Goal: Task Accomplishment & Management: Complete application form

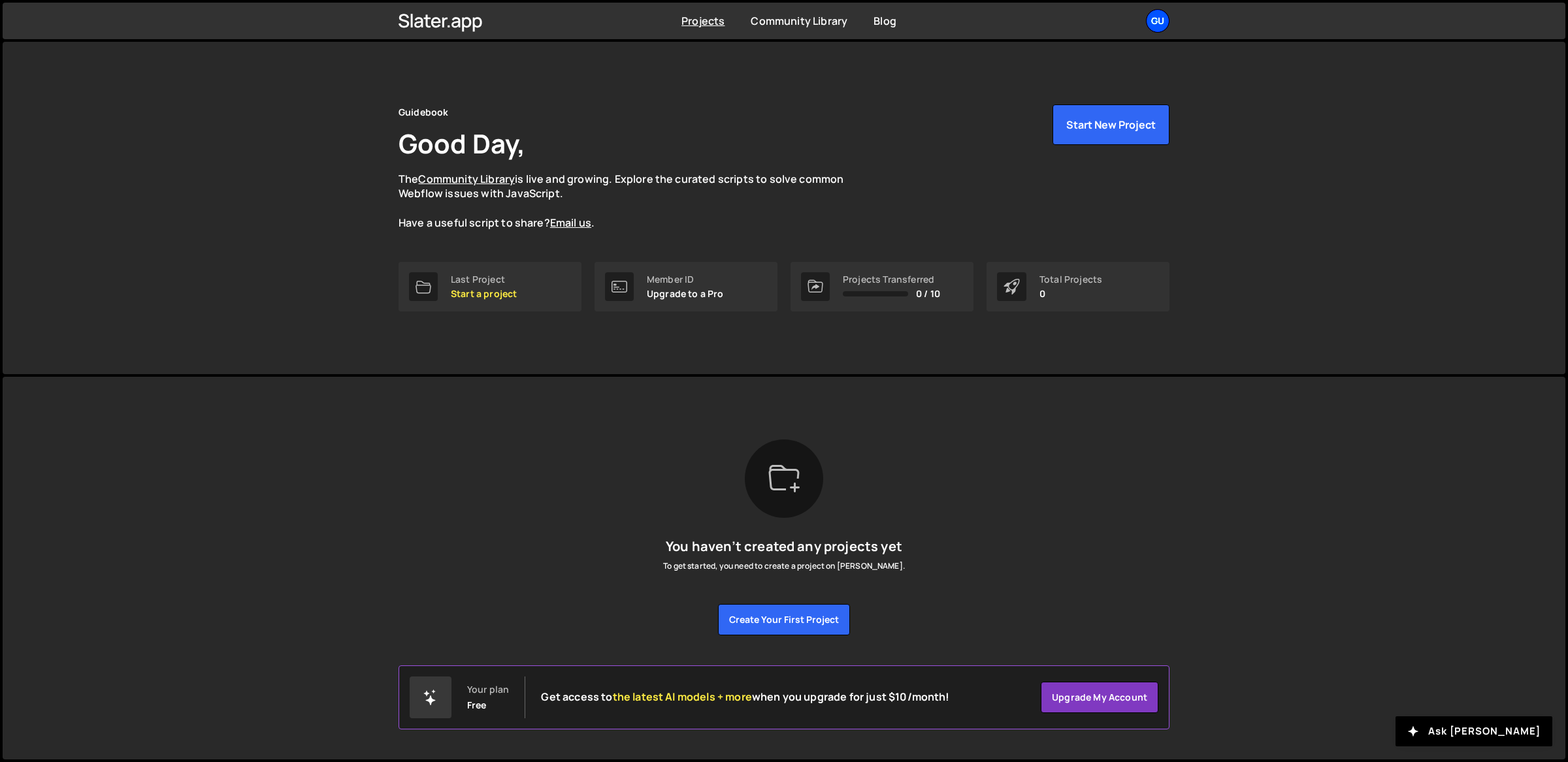
click at [1159, 26] on div "Gu" at bounding box center [1157, 21] width 24 height 24
click at [1091, 78] on link "Your Teams" at bounding box center [1087, 77] width 162 height 23
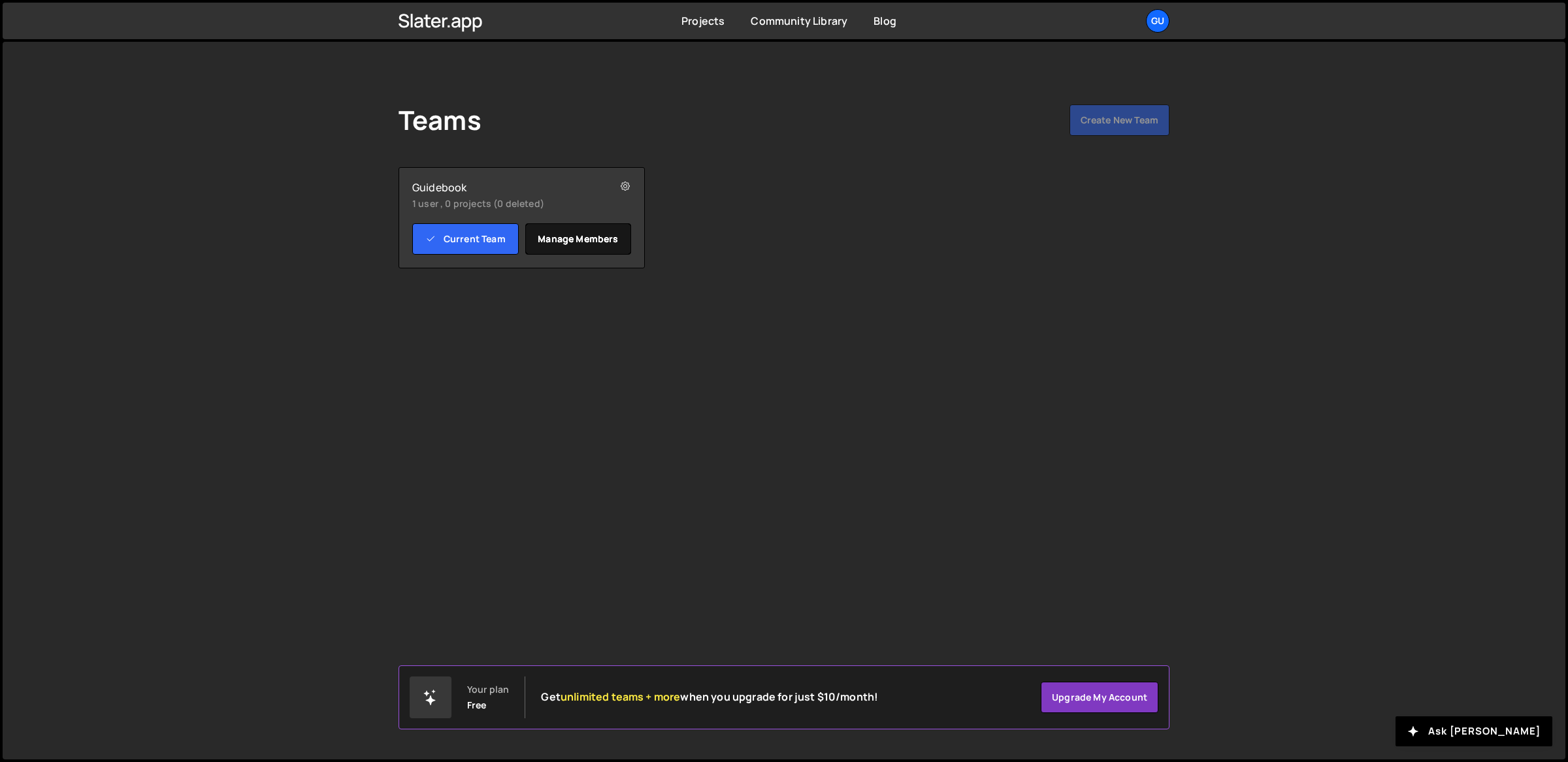
click at [581, 234] on link "Manage members" at bounding box center [578, 239] width 107 height 31
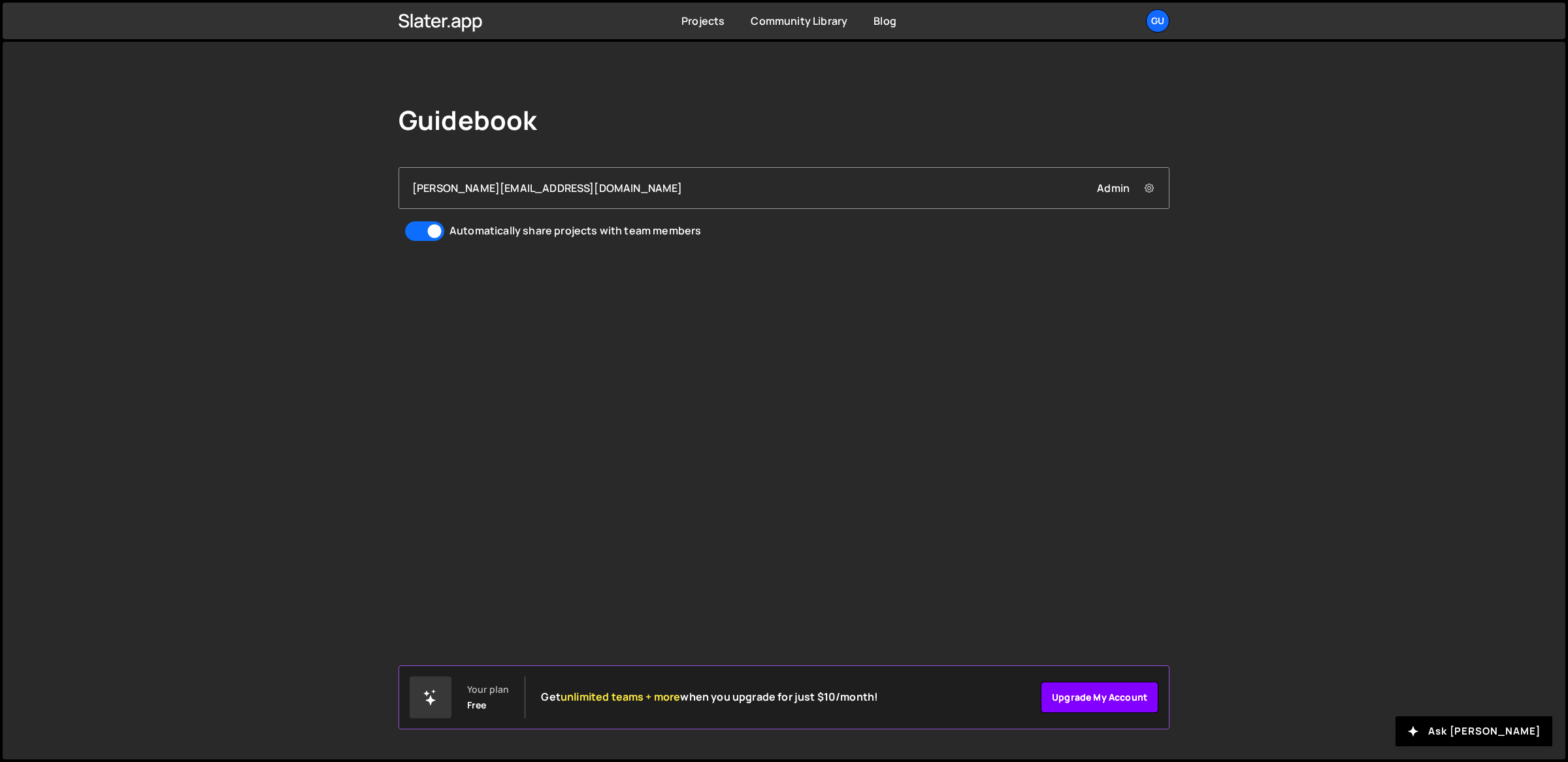
click at [1112, 691] on link "Upgrade my account" at bounding box center [1099, 697] width 118 height 31
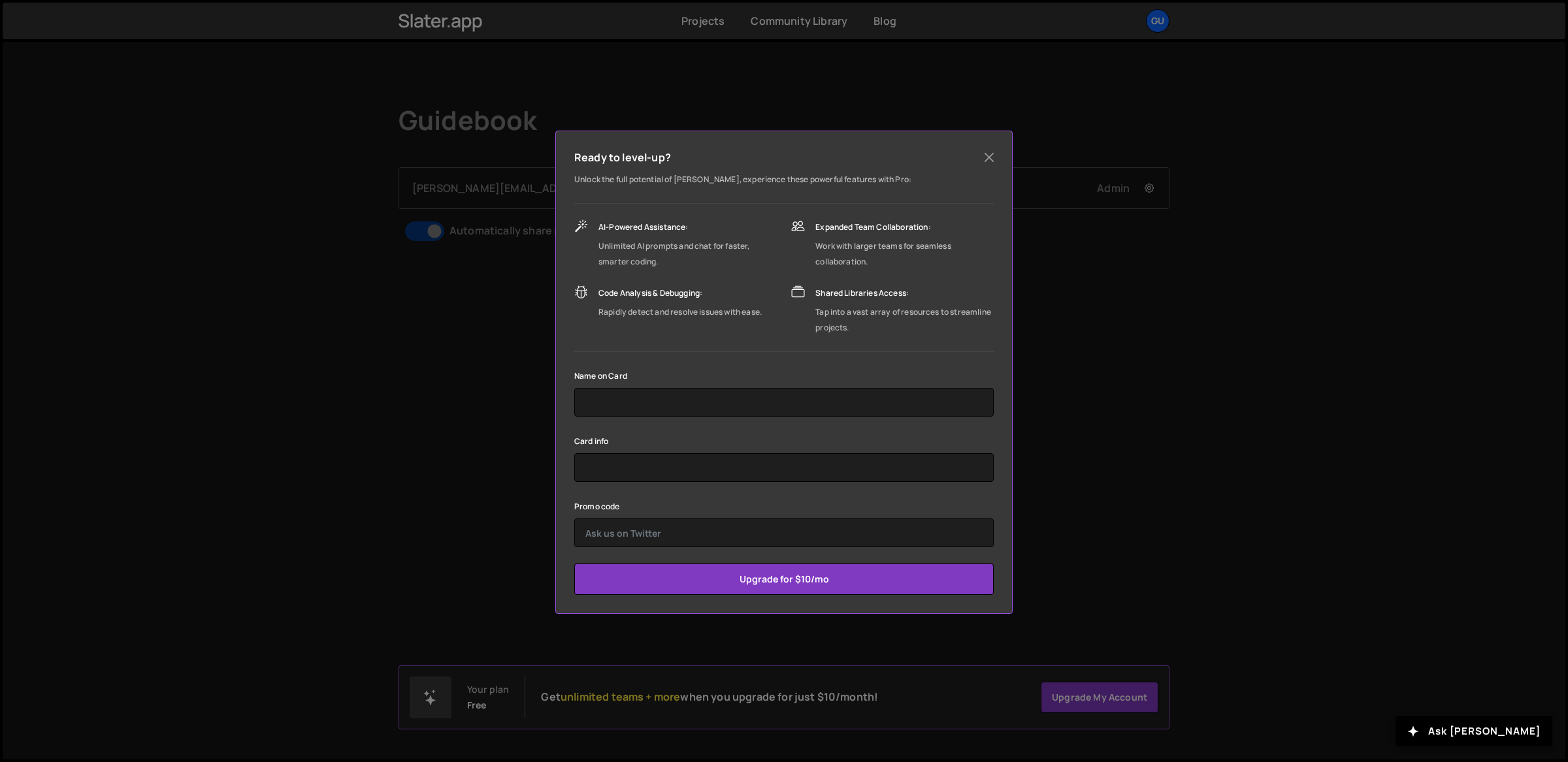
click at [819, 382] on div "Name on Card" at bounding box center [784, 392] width 419 height 49
click at [788, 398] on input "text" at bounding box center [784, 402] width 419 height 29
type input "Guidebook Marketing"
click at [709, 539] on input "text" at bounding box center [784, 533] width 419 height 29
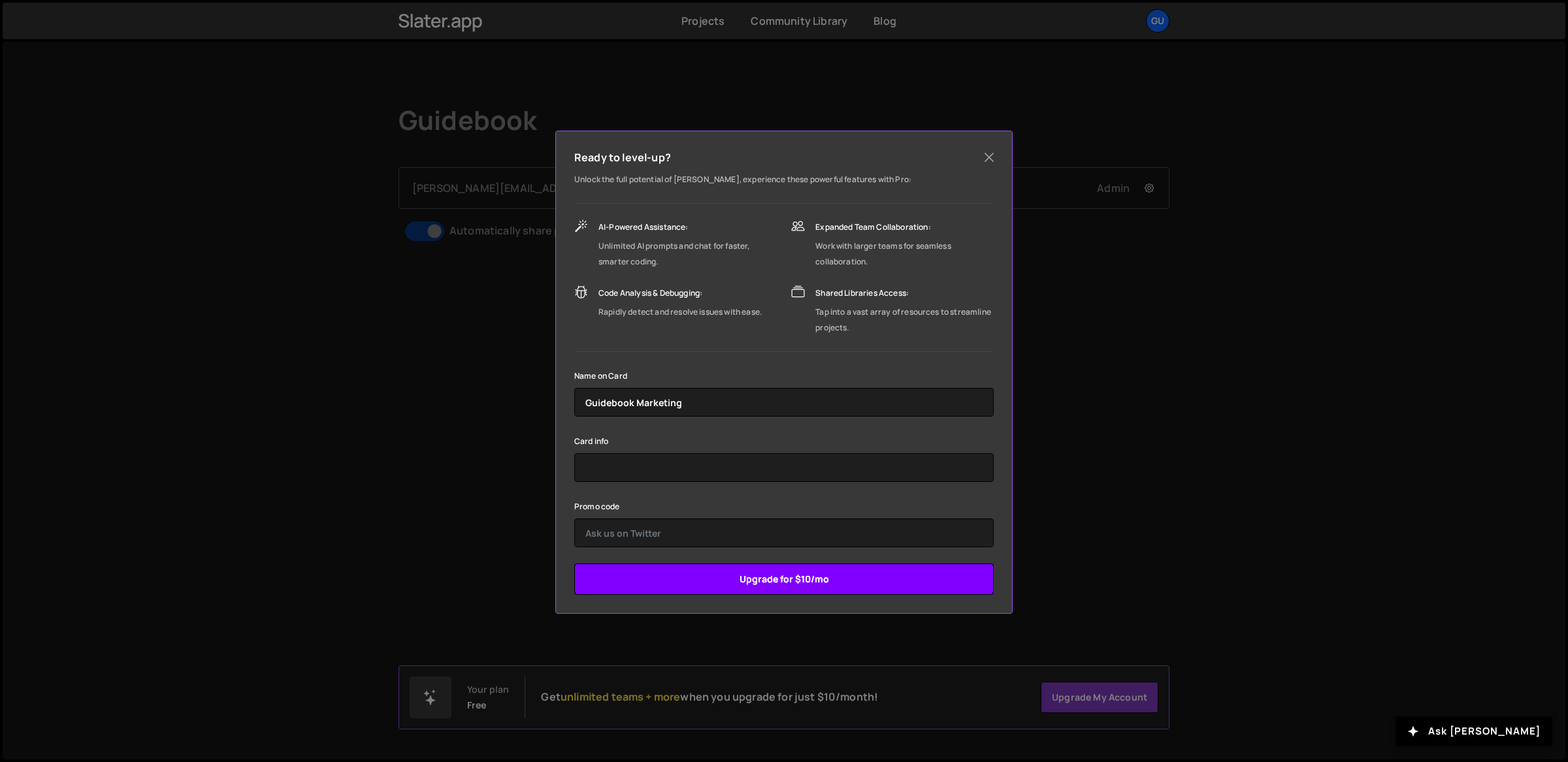
click at [816, 569] on input "Upgrade for $10/mo" at bounding box center [784, 579] width 419 height 31
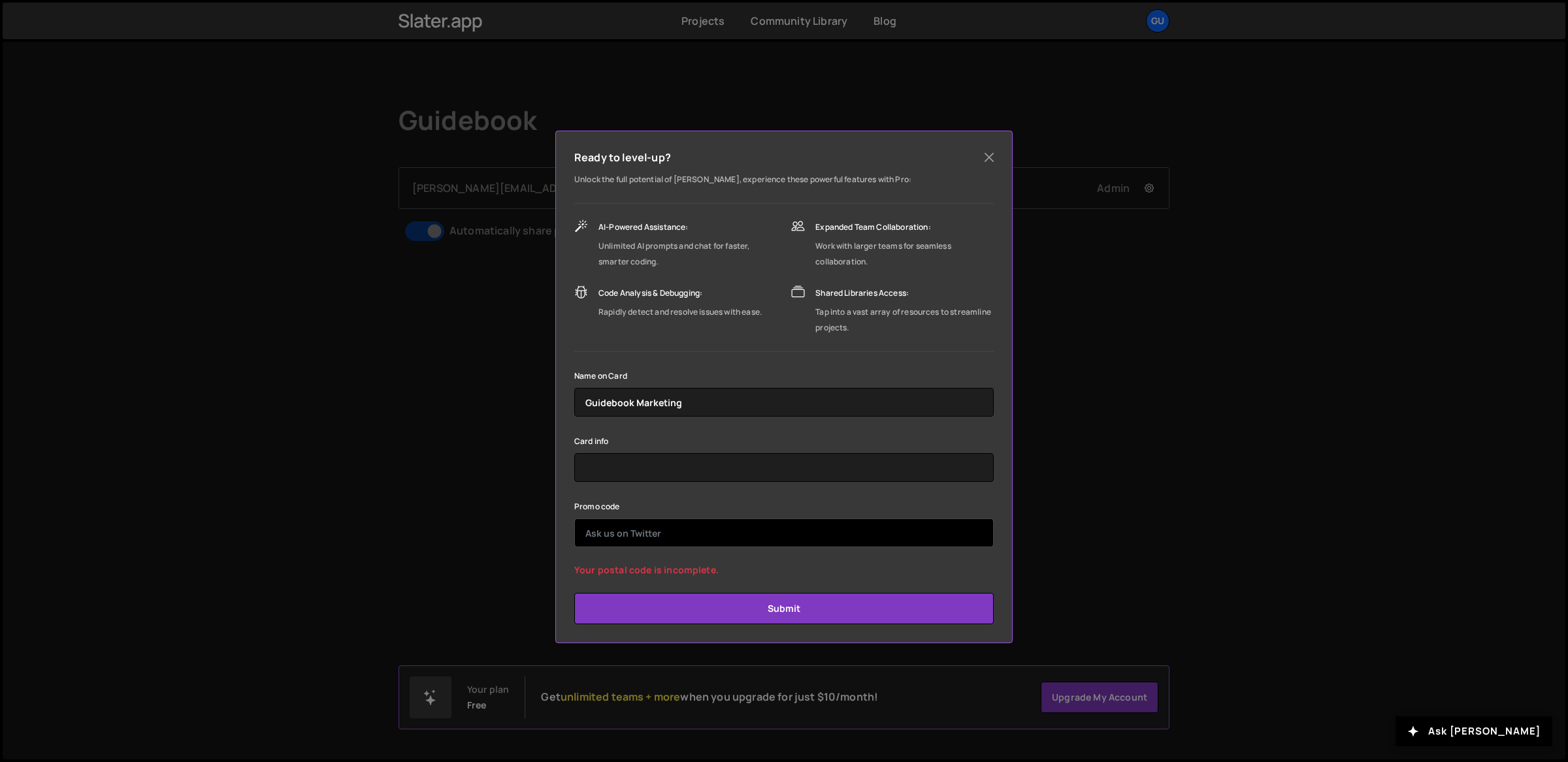
click at [725, 535] on input "text" at bounding box center [784, 533] width 419 height 29
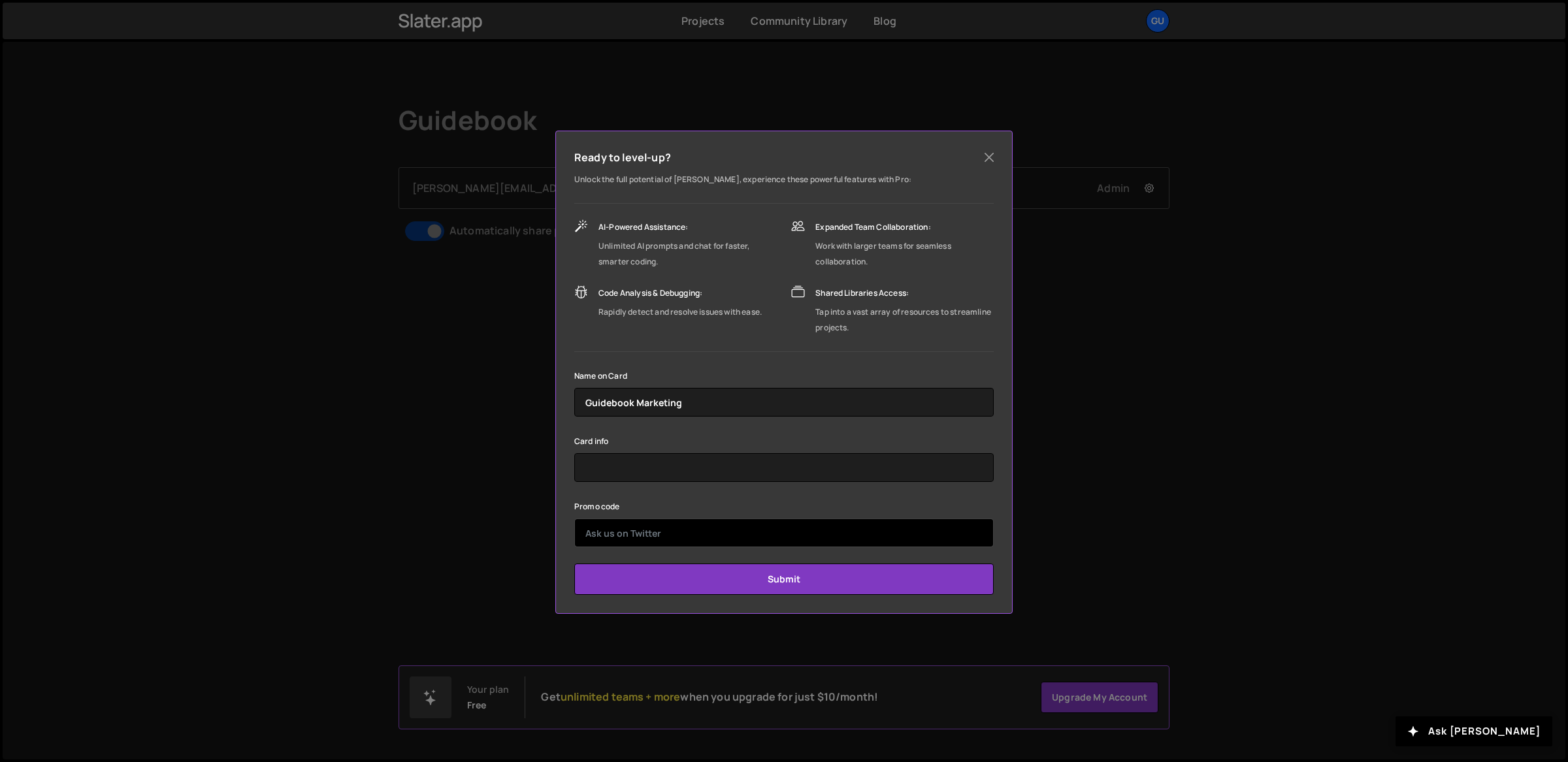
click at [889, 527] on input "text" at bounding box center [784, 533] width 419 height 29
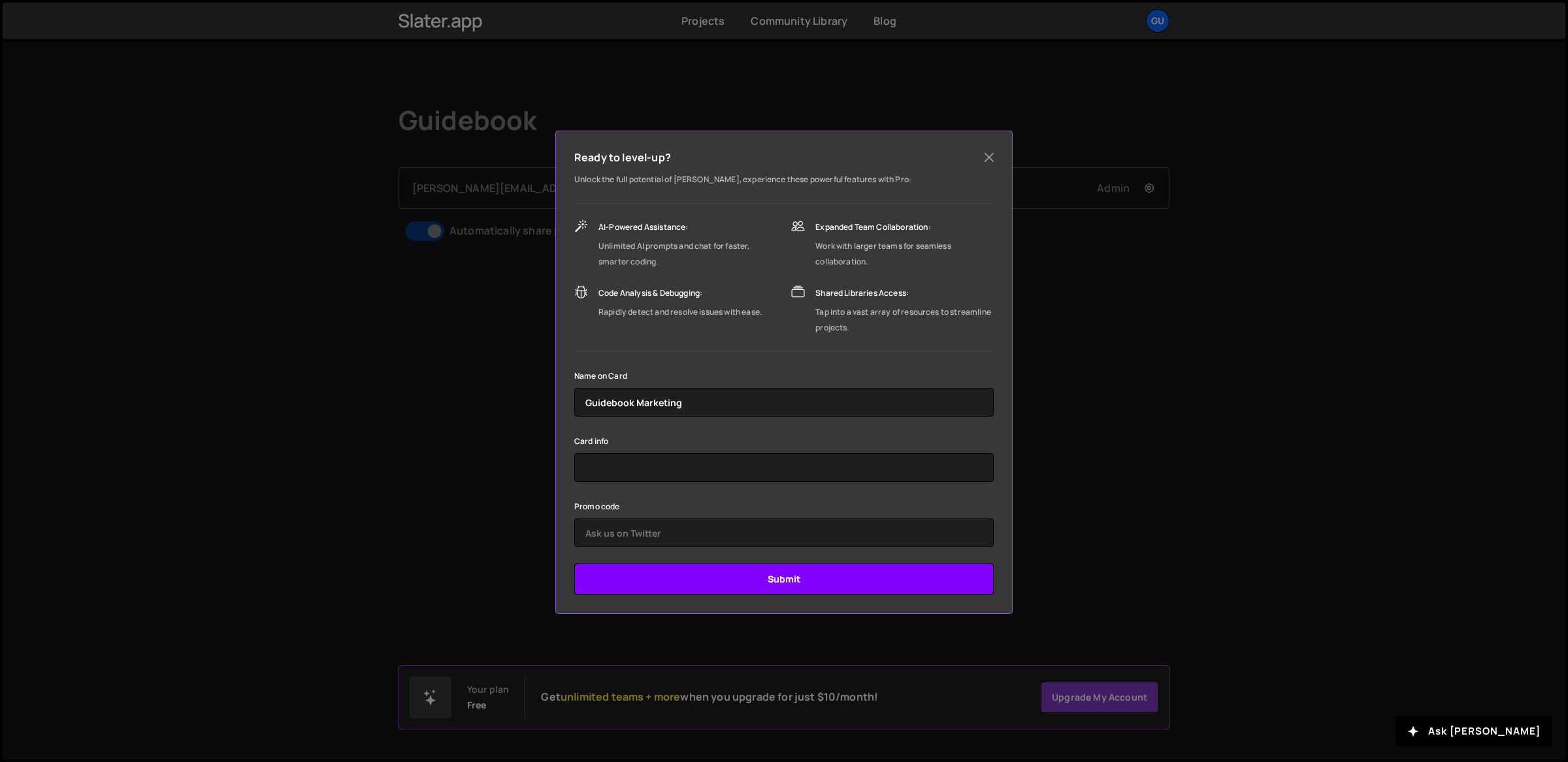
click at [835, 580] on input "Submit" at bounding box center [784, 579] width 419 height 31
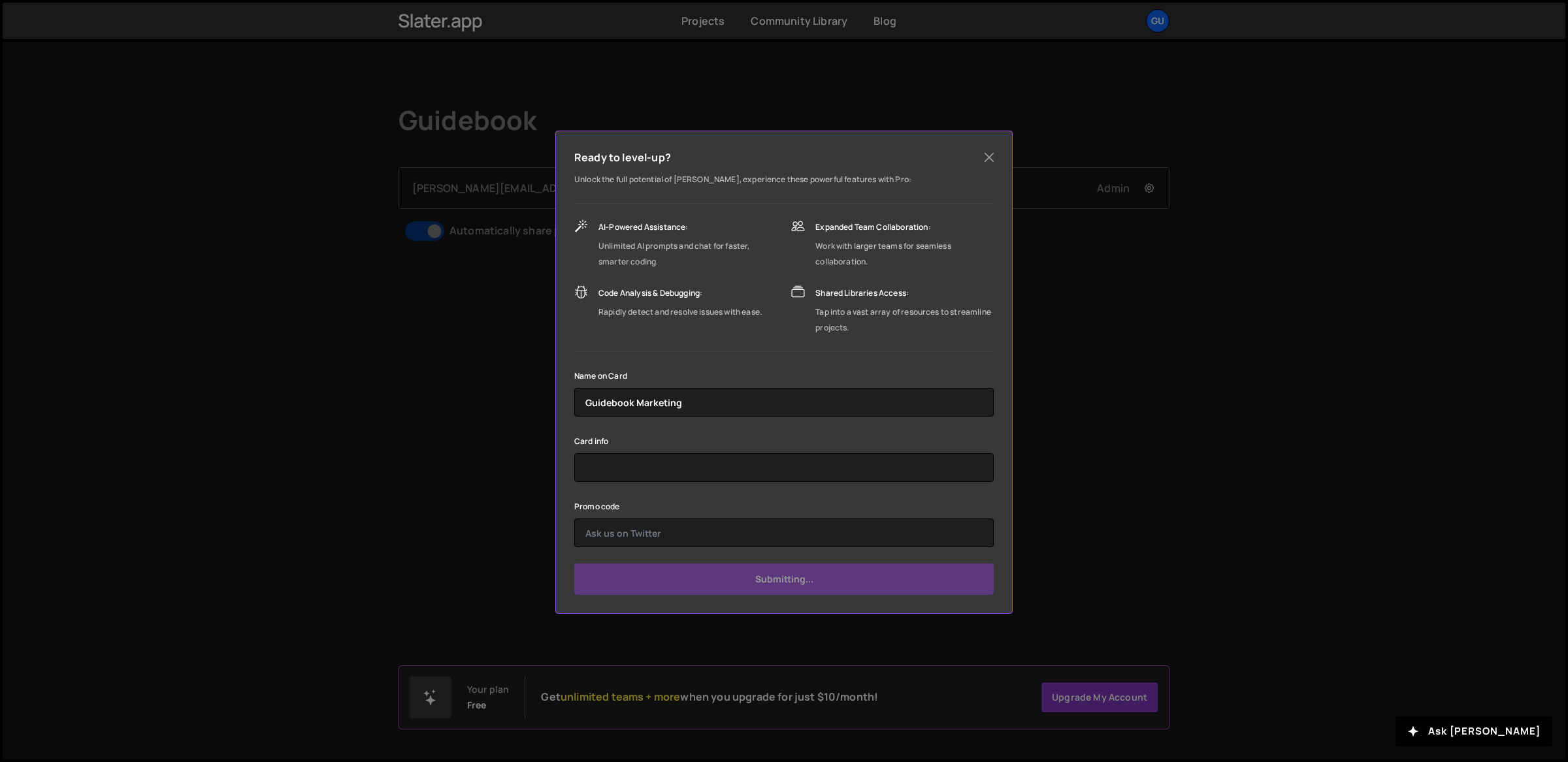
type input "Submit"
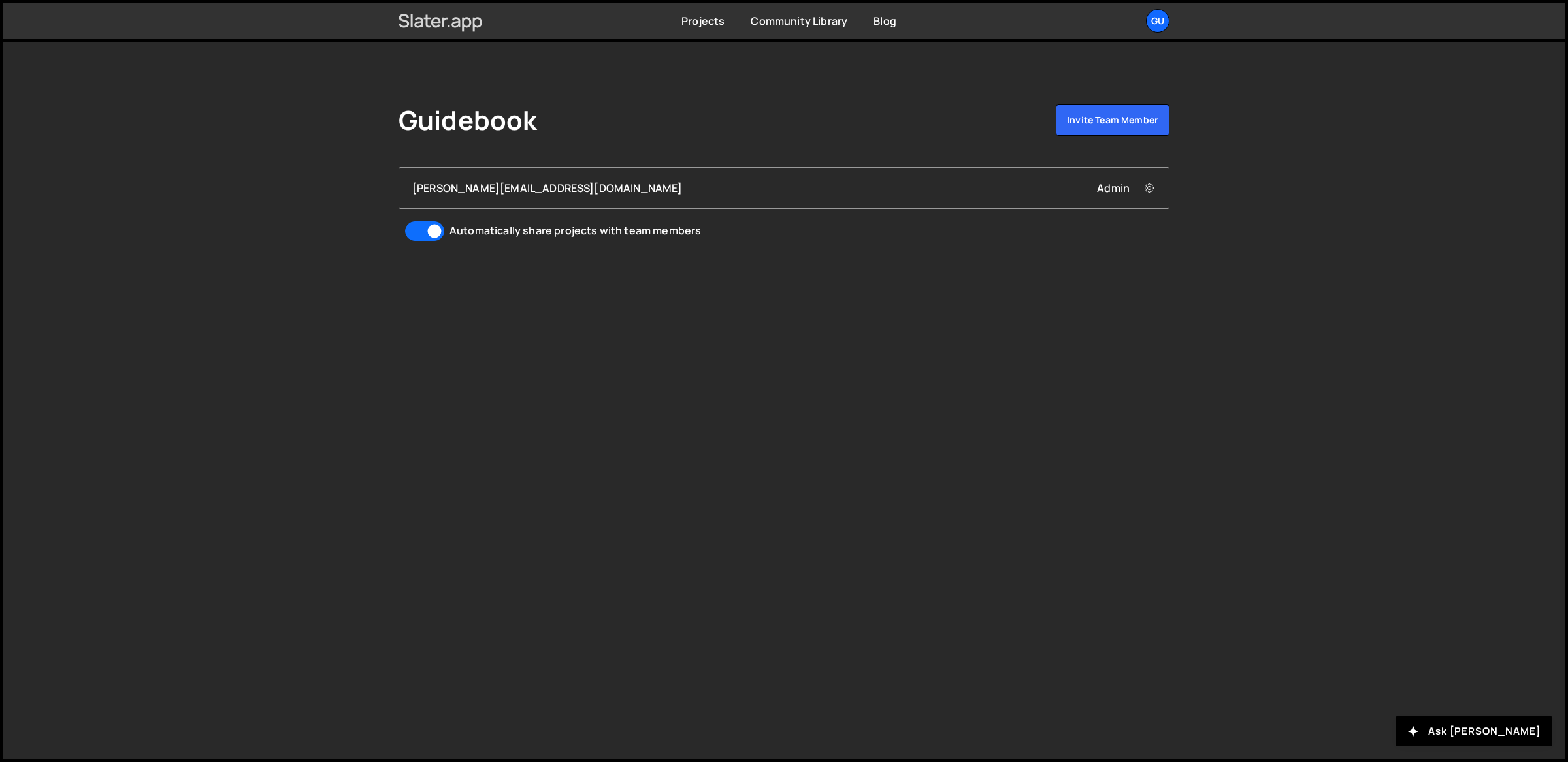
click at [482, 27] on icon at bounding box center [441, 21] width 84 height 22
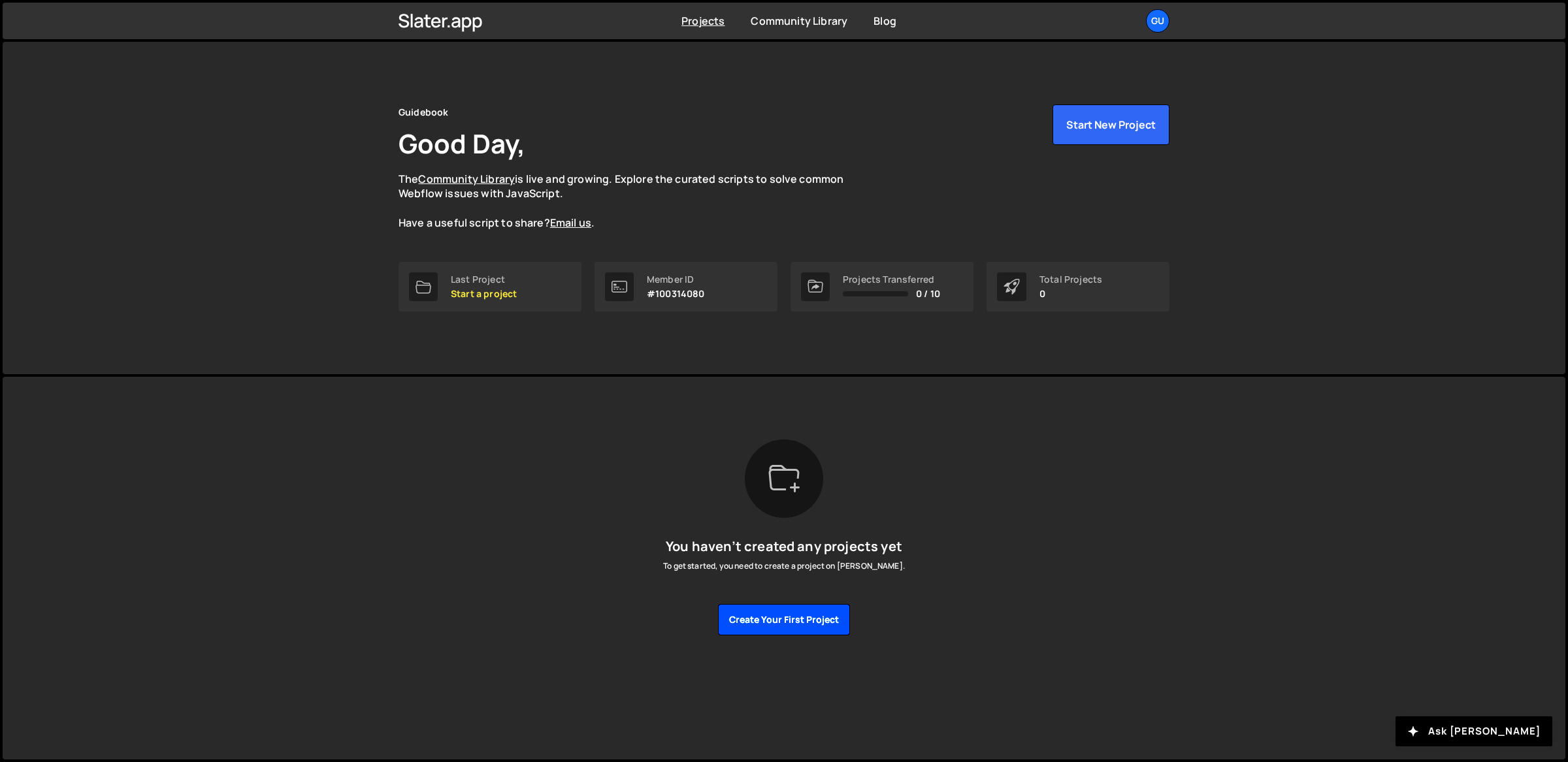
click at [824, 624] on button "Create your first project" at bounding box center [784, 619] width 132 height 31
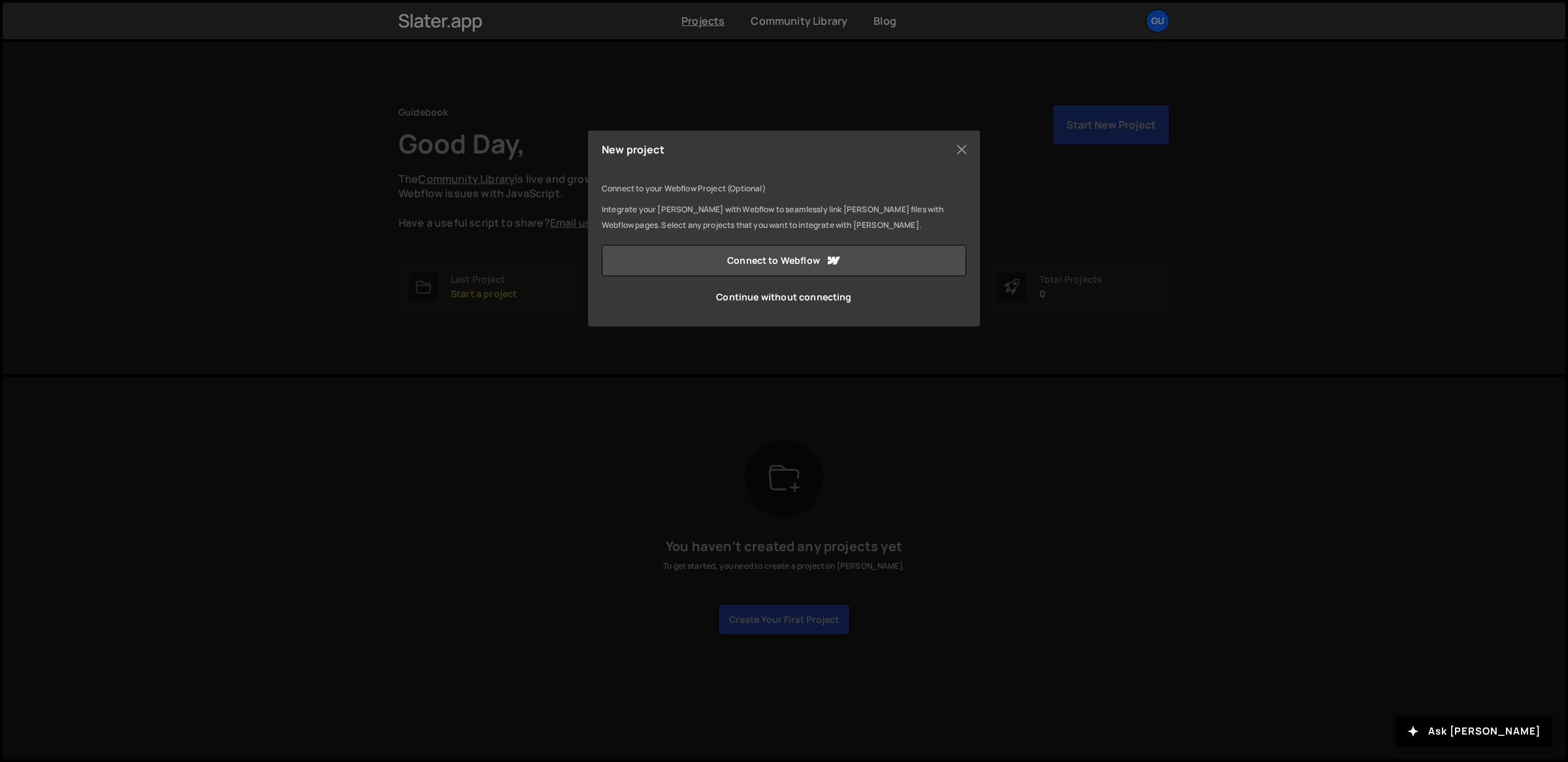
click at [791, 276] on div "Connect to Webflow Continue without connecting" at bounding box center [784, 278] width 364 height 68
click at [800, 262] on link "Connect to Webflow" at bounding box center [784, 260] width 364 height 31
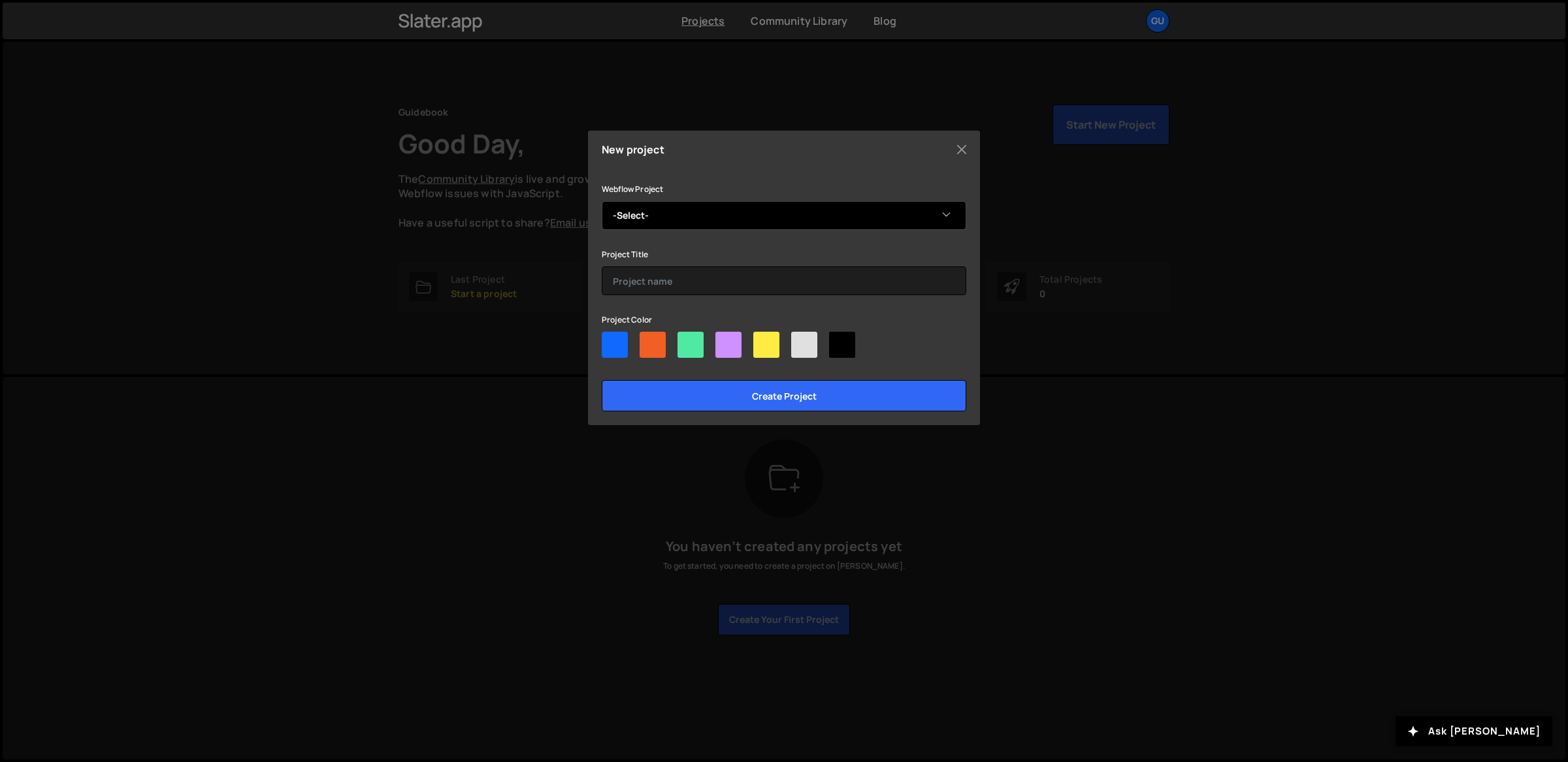
click at [806, 217] on select "-Select- [DOMAIN_NAME] (Main Website)" at bounding box center [784, 216] width 364 height 29
select select "62d98e9ad4268728e5d7f097"
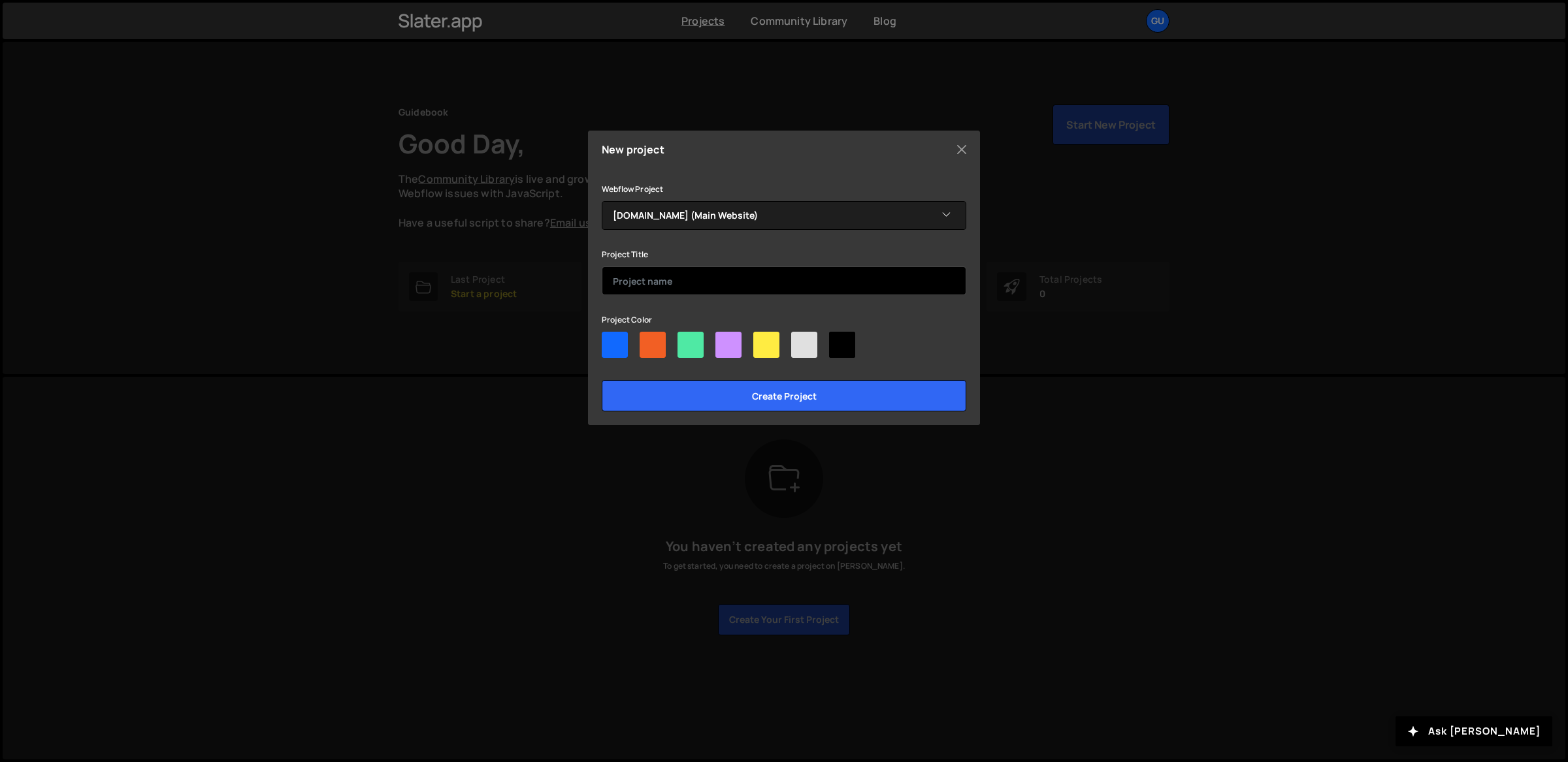
click at [721, 275] on input "text" at bounding box center [784, 281] width 364 height 29
click at [678, 280] on input "Guidebook (2024)" at bounding box center [784, 281] width 364 height 29
type input "Guidebook (Current)"
click at [686, 344] on div at bounding box center [691, 344] width 26 height 26
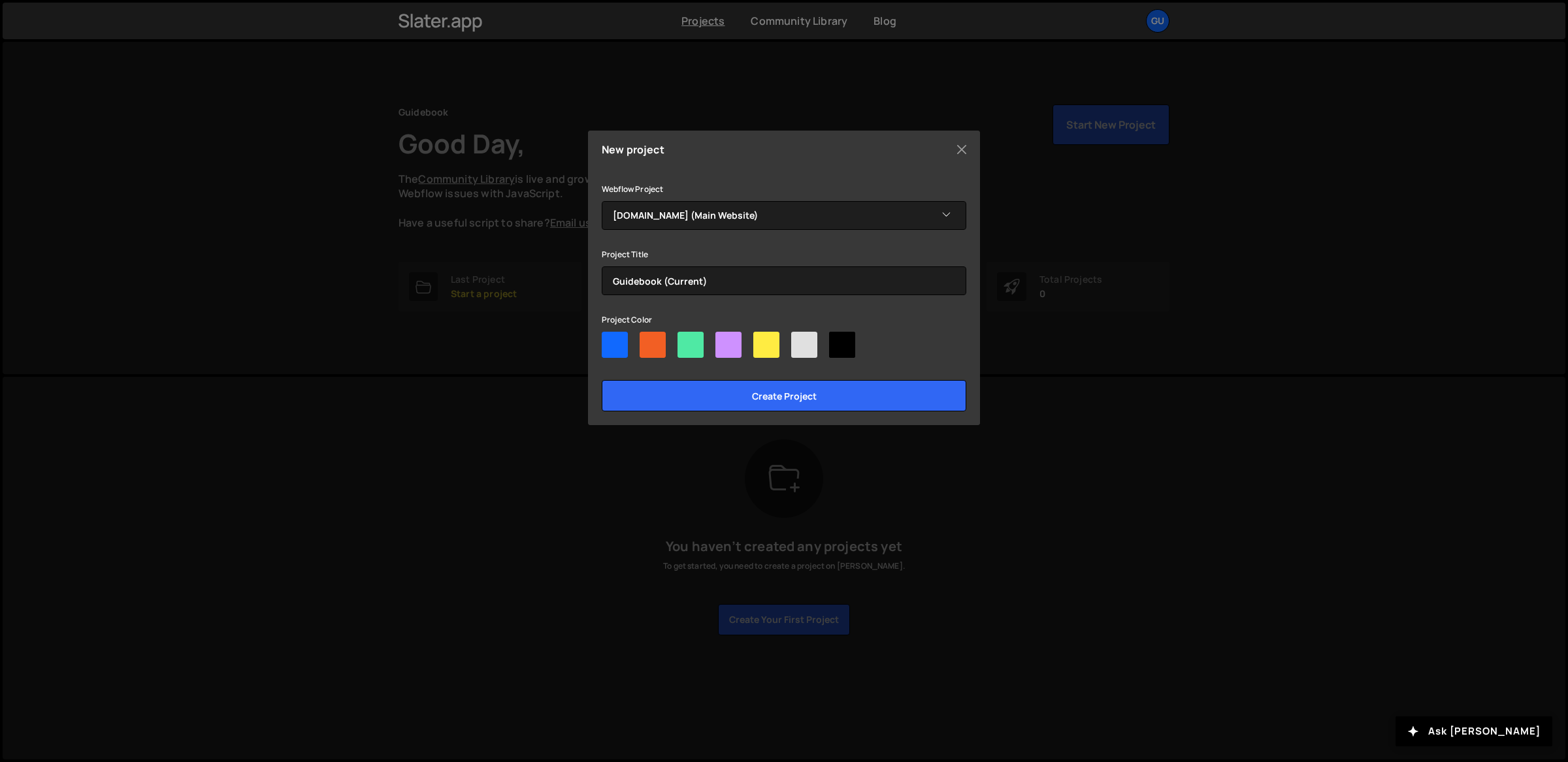
click at [686, 340] on input"] "radio" at bounding box center [682, 335] width 8 height 8
radio input"] "true"
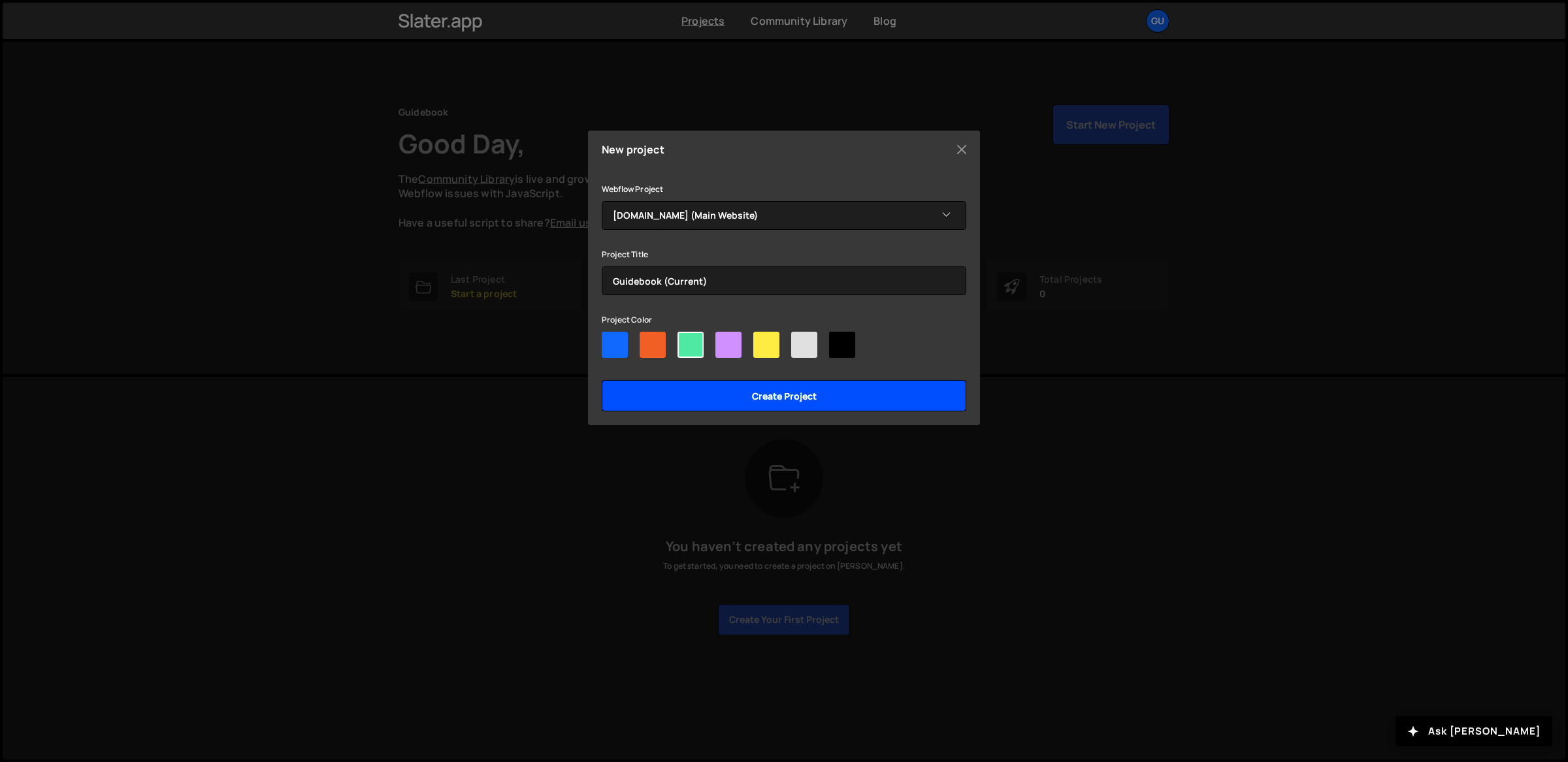
click at [744, 384] on input "Create project" at bounding box center [784, 395] width 364 height 31
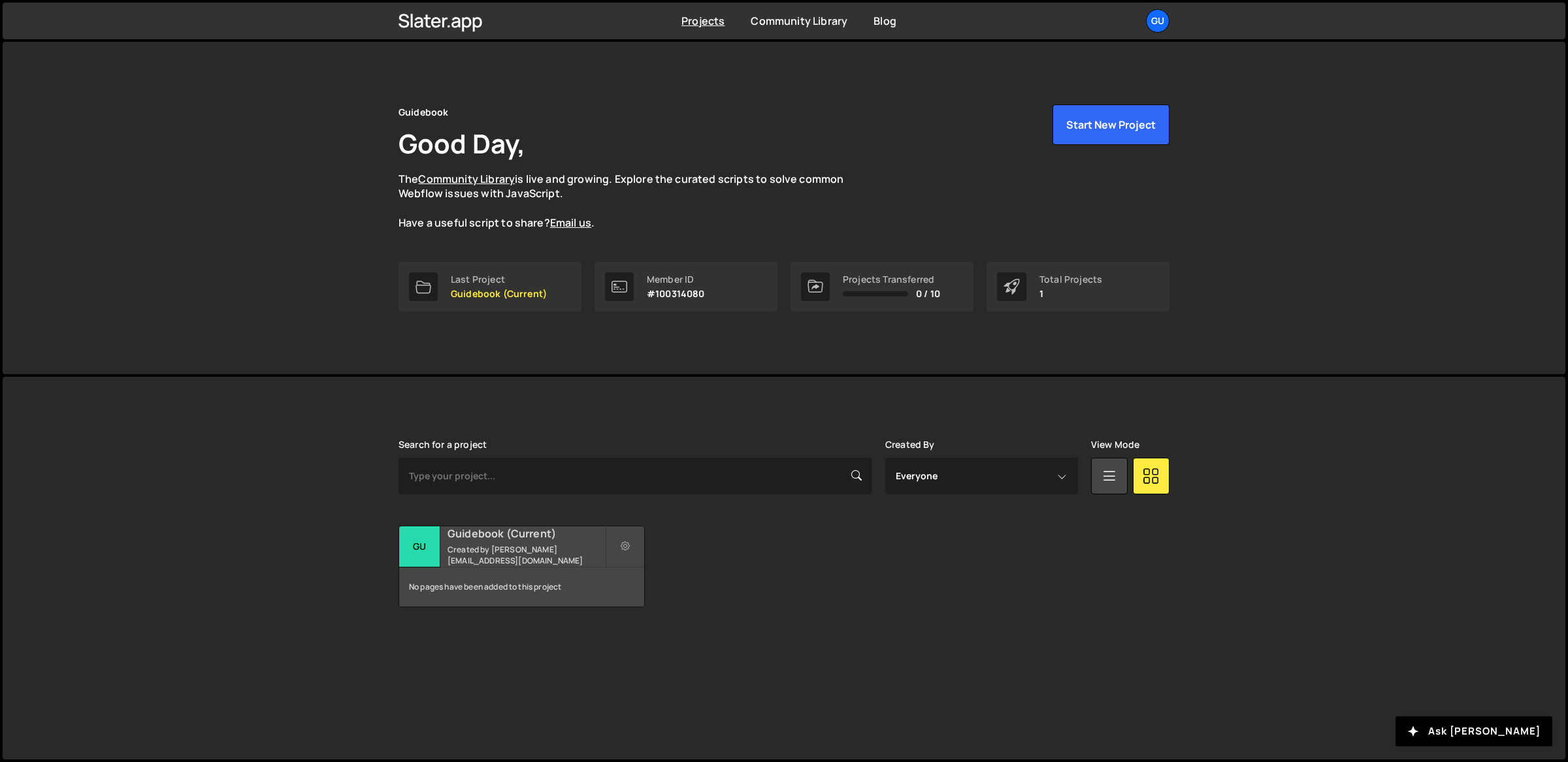
click at [570, 529] on div "Guidebook (Current) Created by derrick@guidebook.com" at bounding box center [522, 546] width 245 height 40
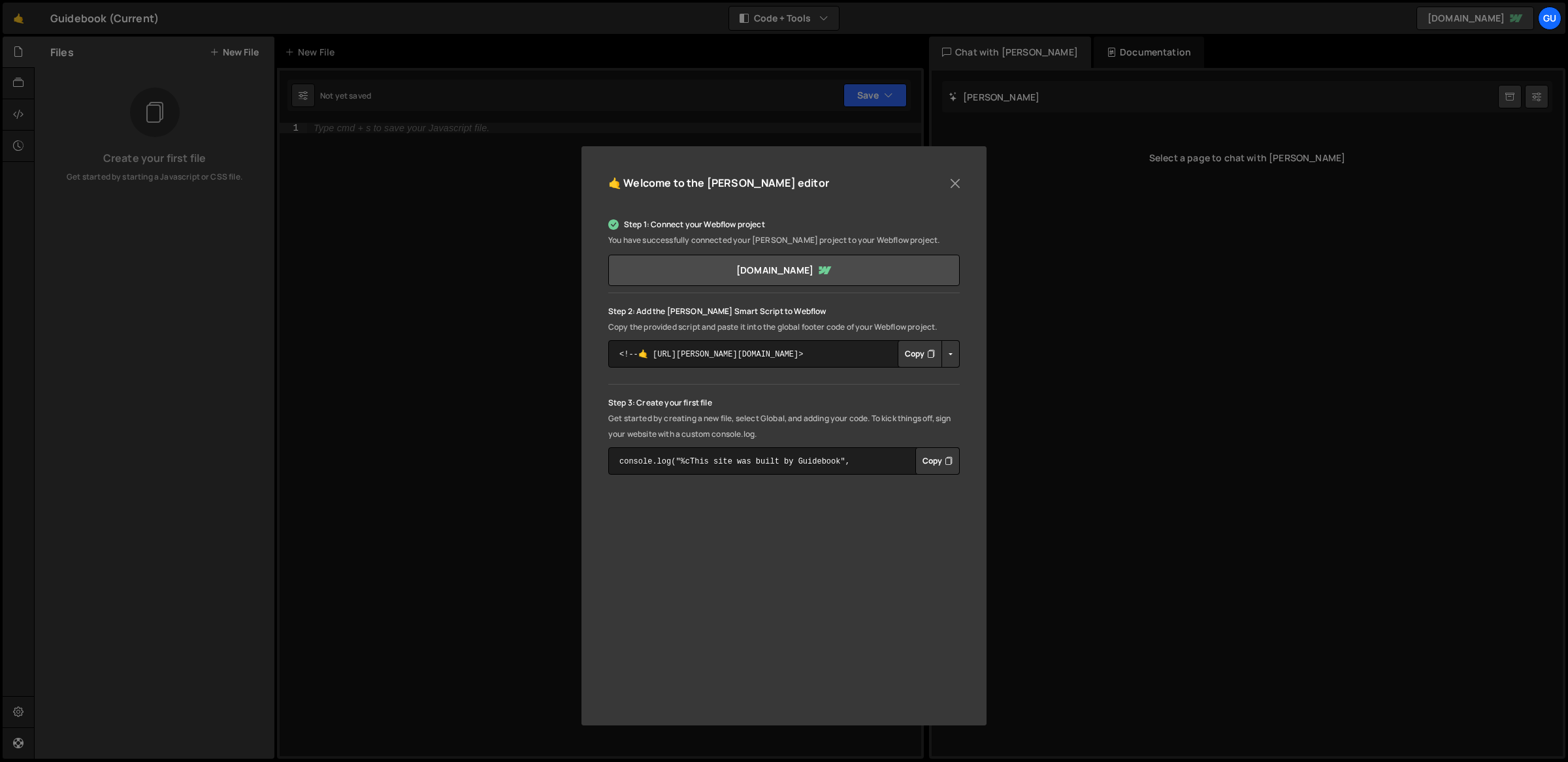
click at [927, 351] on button "Copy" at bounding box center [920, 354] width 44 height 27
click at [960, 184] on button "Close" at bounding box center [956, 183] width 20 height 20
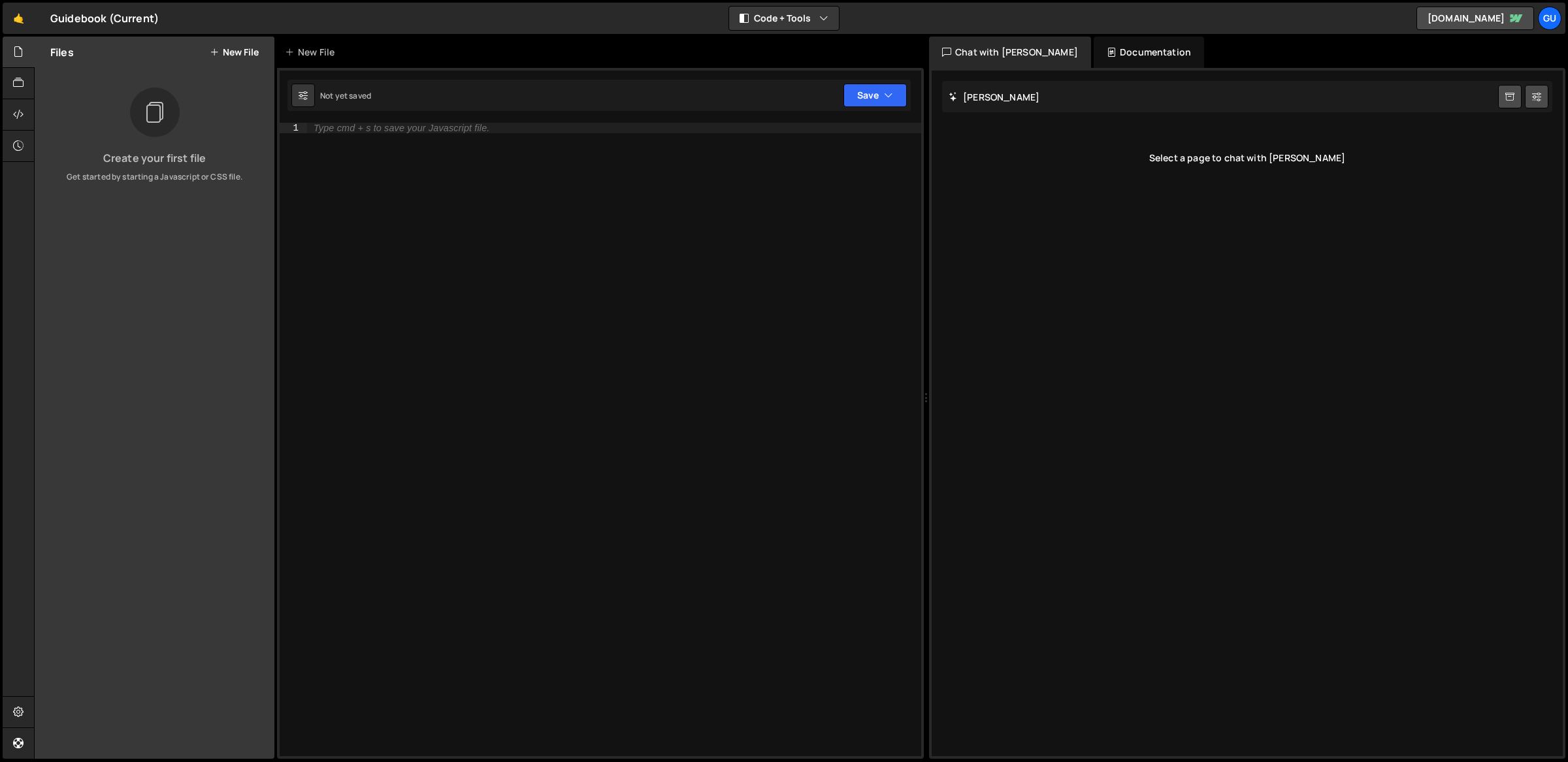
click at [231, 122] on div "Create your first file Get started by starting a Javascript or CSS file." at bounding box center [154, 135] width 240 height 95
